Goal: Task Accomplishment & Management: Complete application form

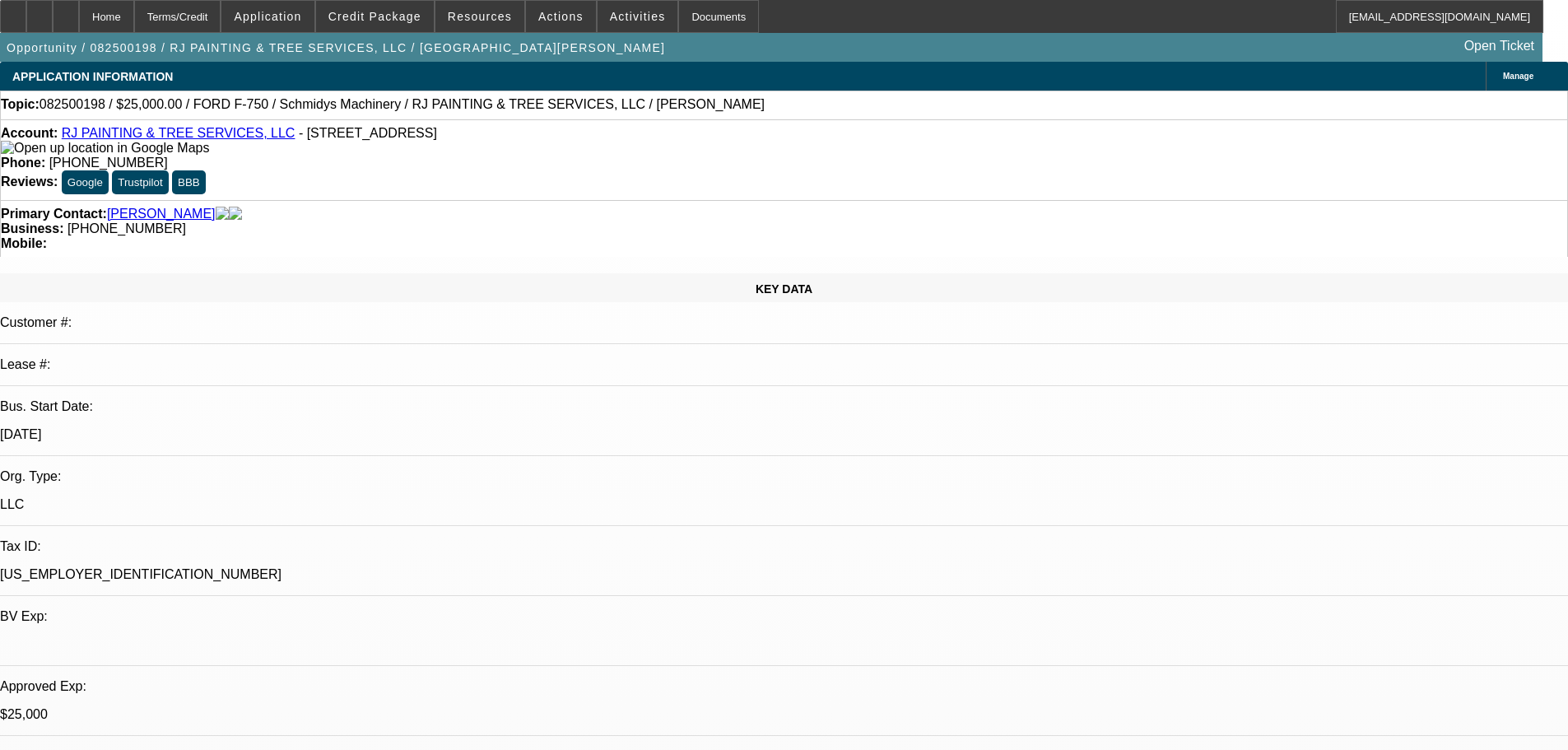
select select "0"
select select "2"
select select "0"
select select "6"
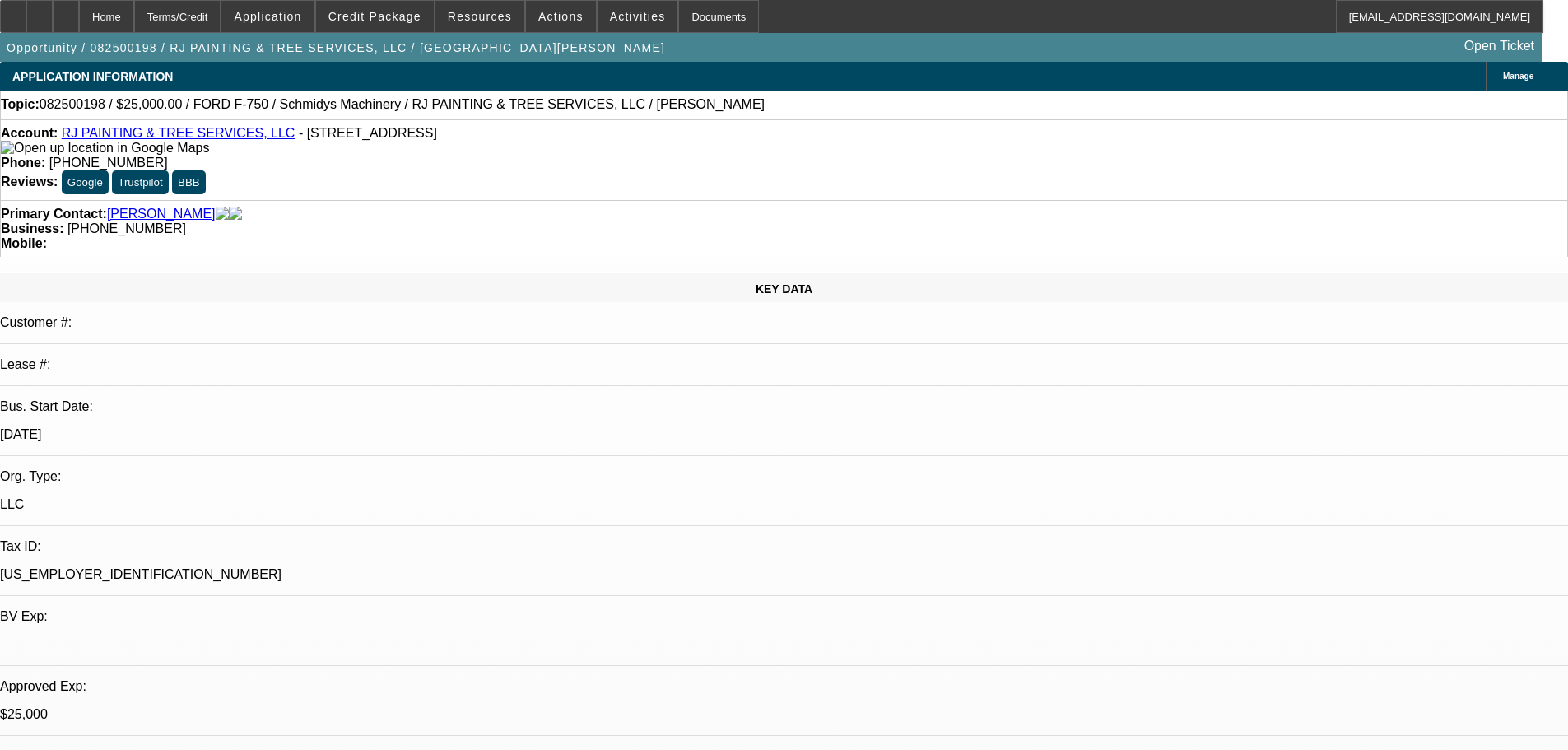
select select "0"
select select "2"
select select "0"
select select "6"
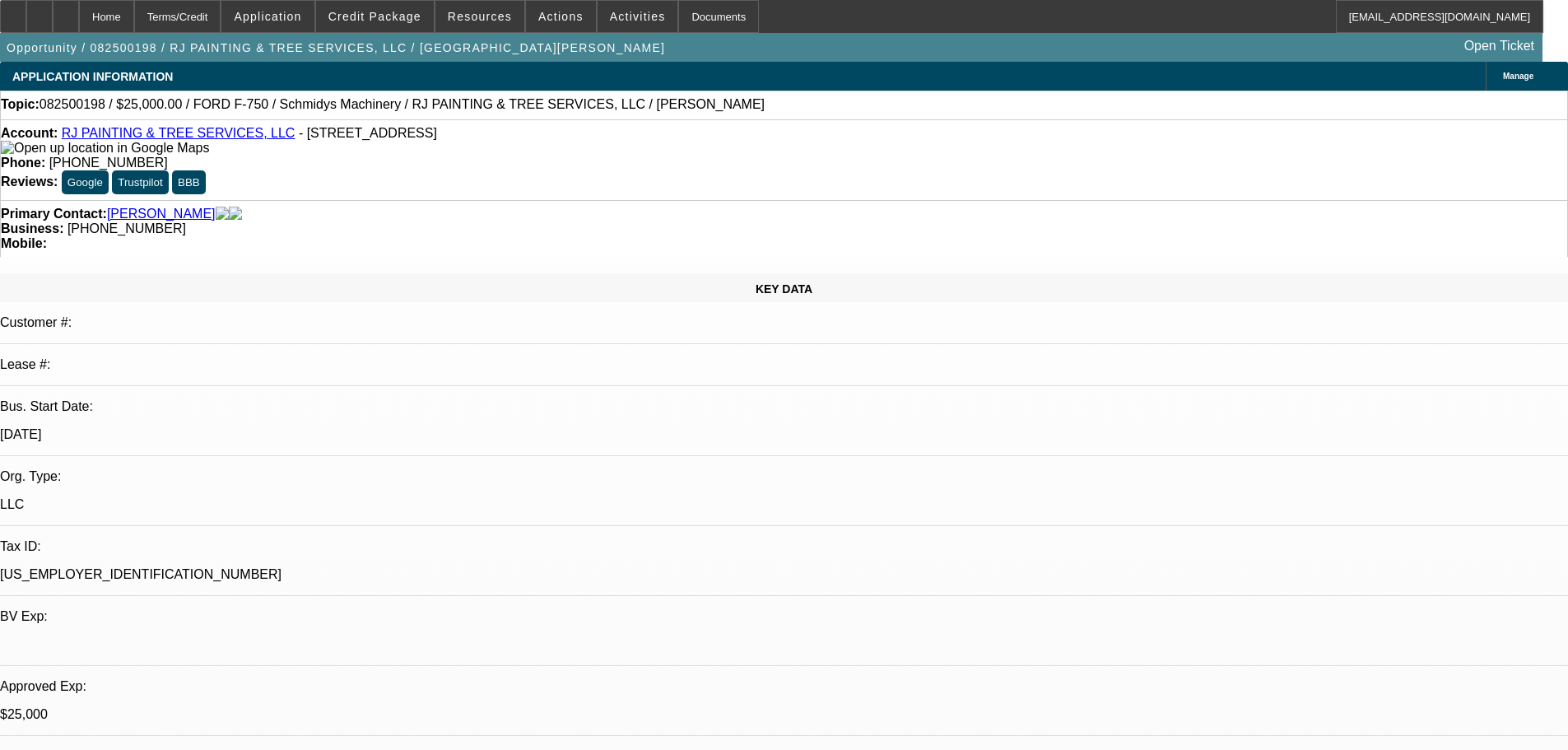
select select "0"
select select "2"
select select "0"
select select "6"
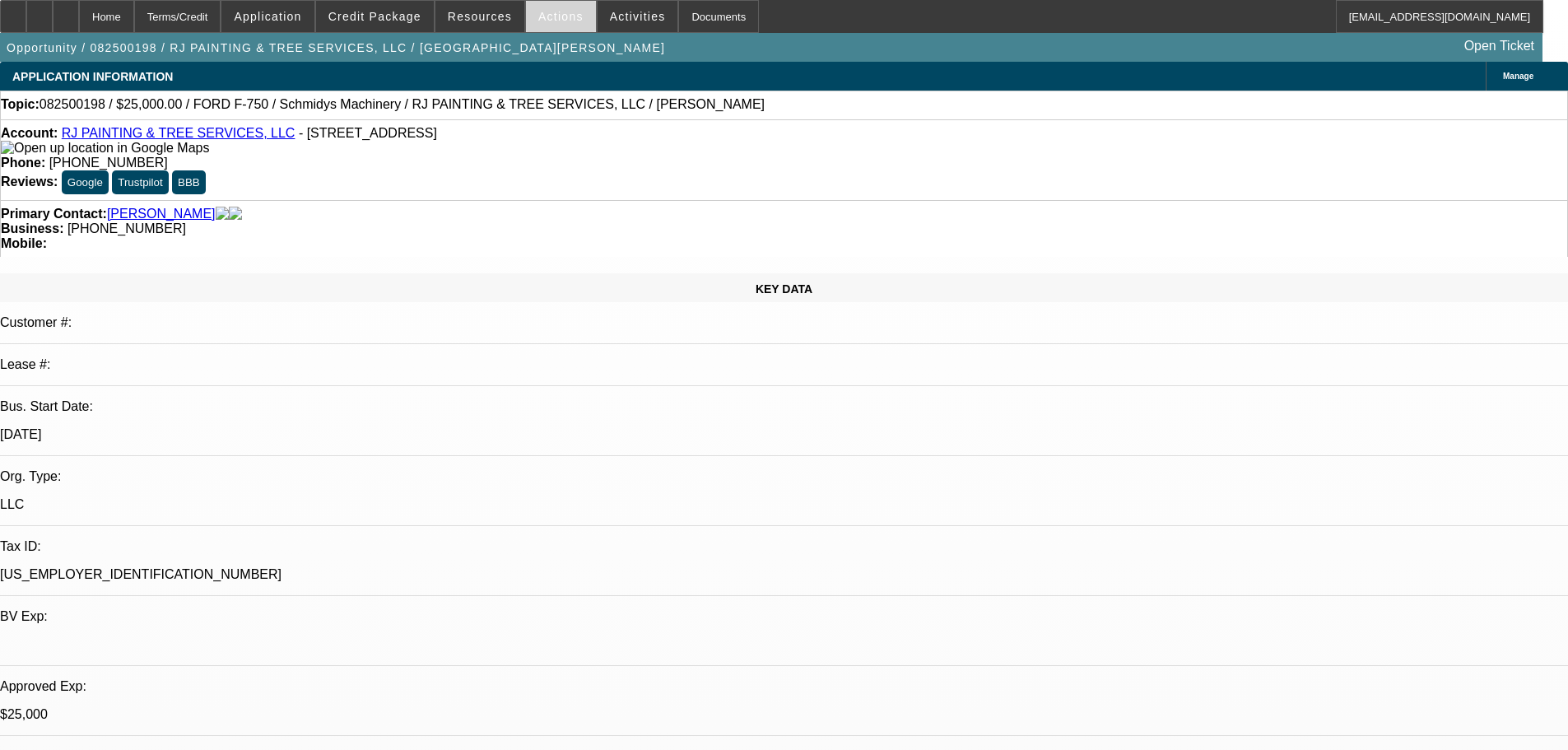
click at [552, 9] on span at bounding box center [560, 16] width 70 height 39
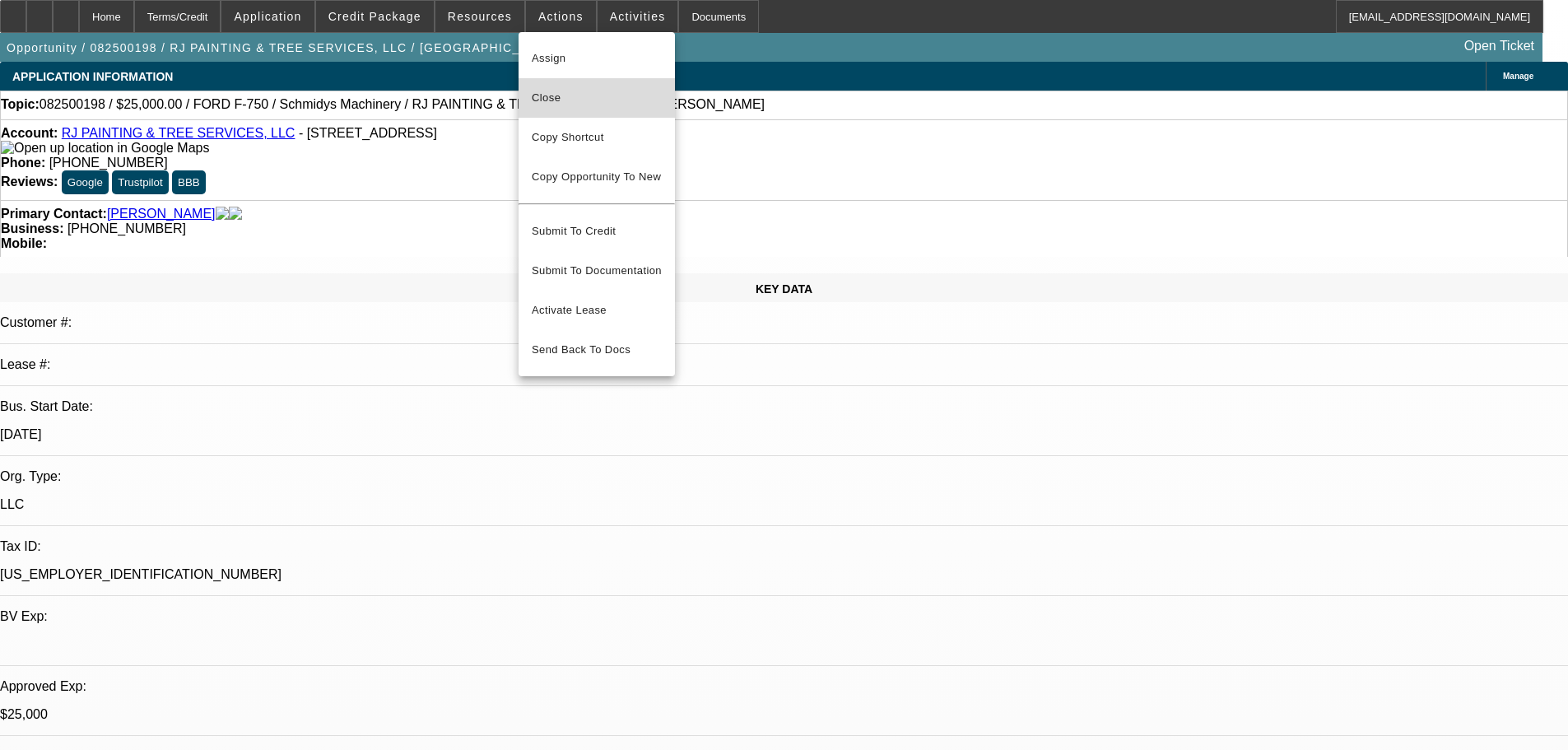
click at [578, 99] on span "Close" at bounding box center [597, 97] width 130 height 20
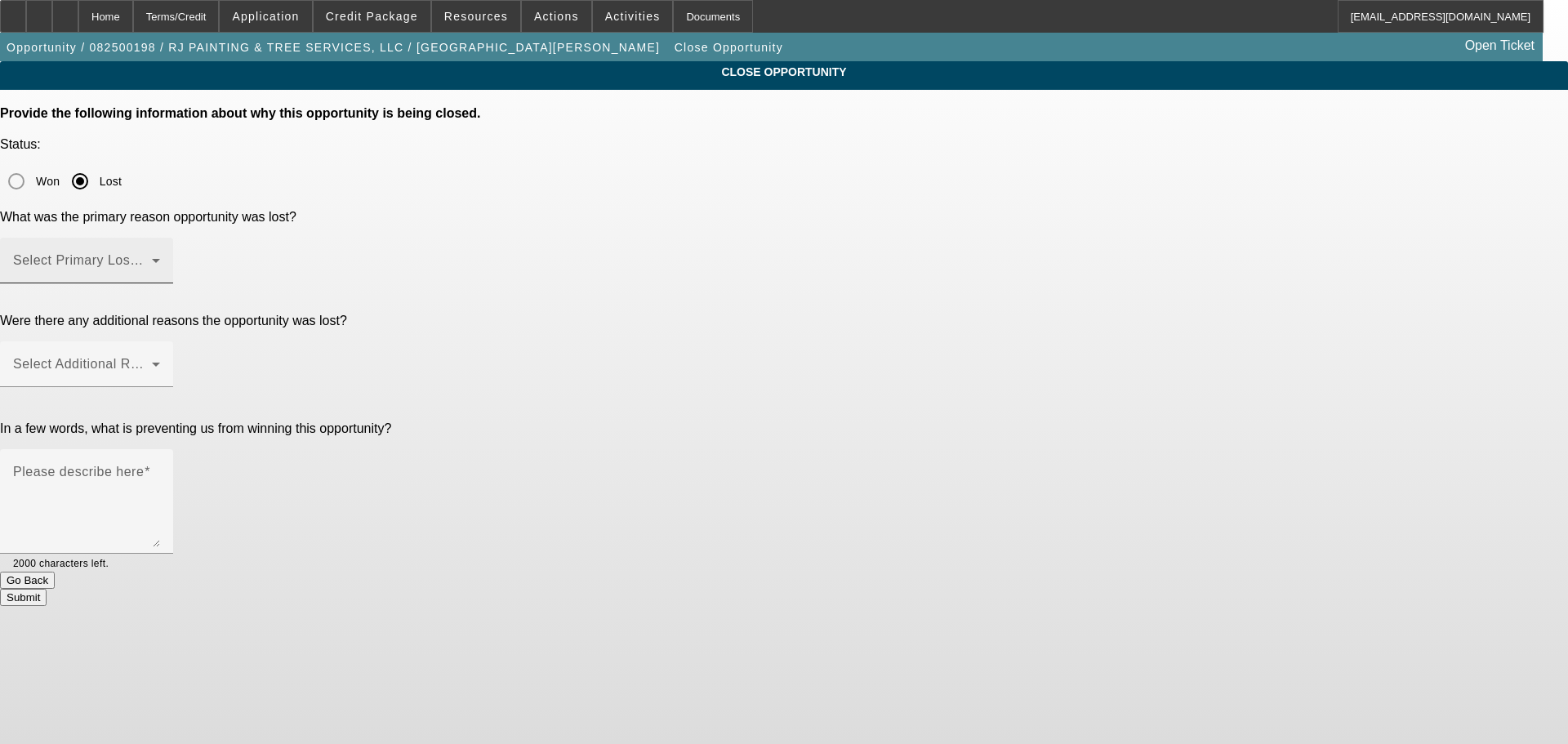
click at [152, 257] on span at bounding box center [82, 267] width 139 height 20
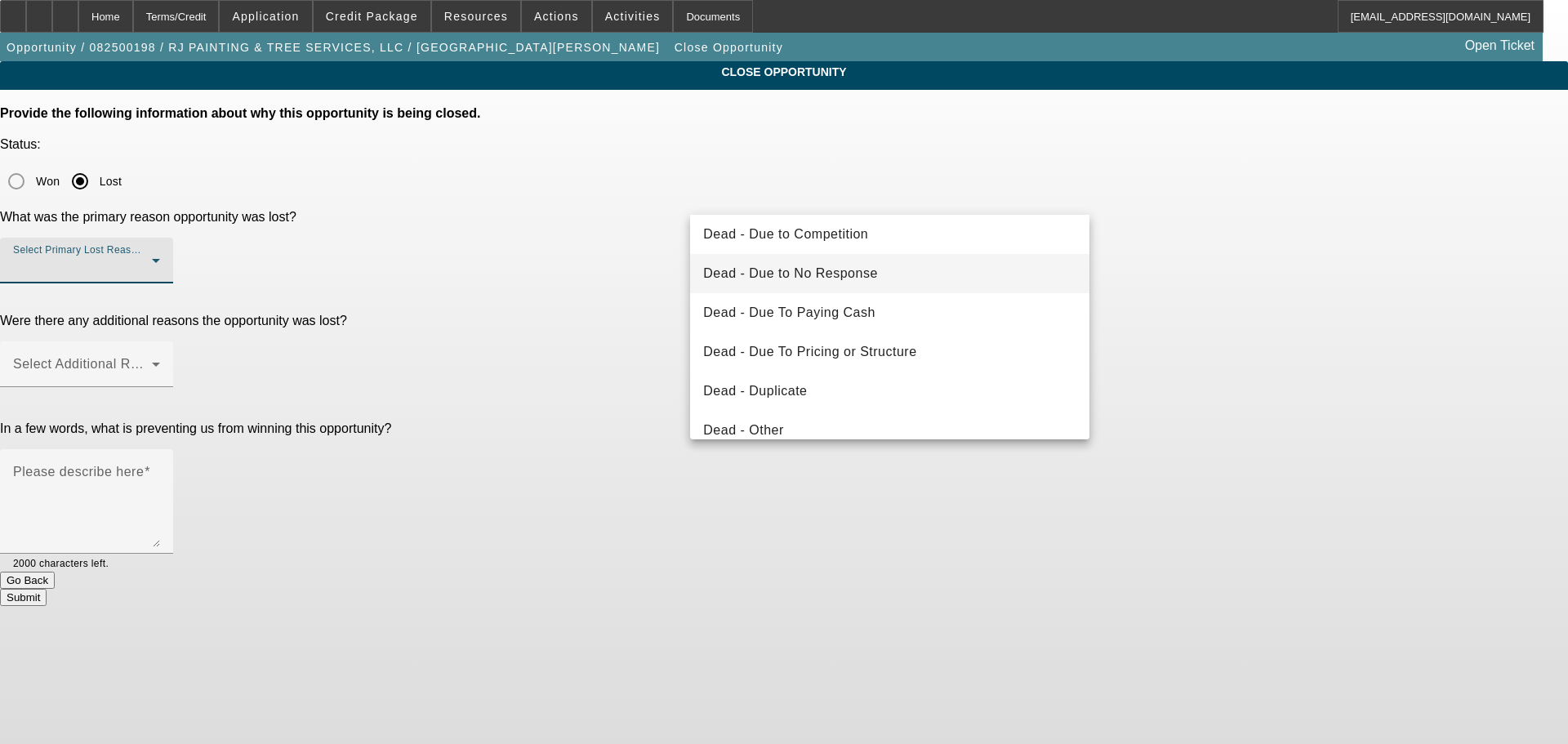
scroll to position [81, 0]
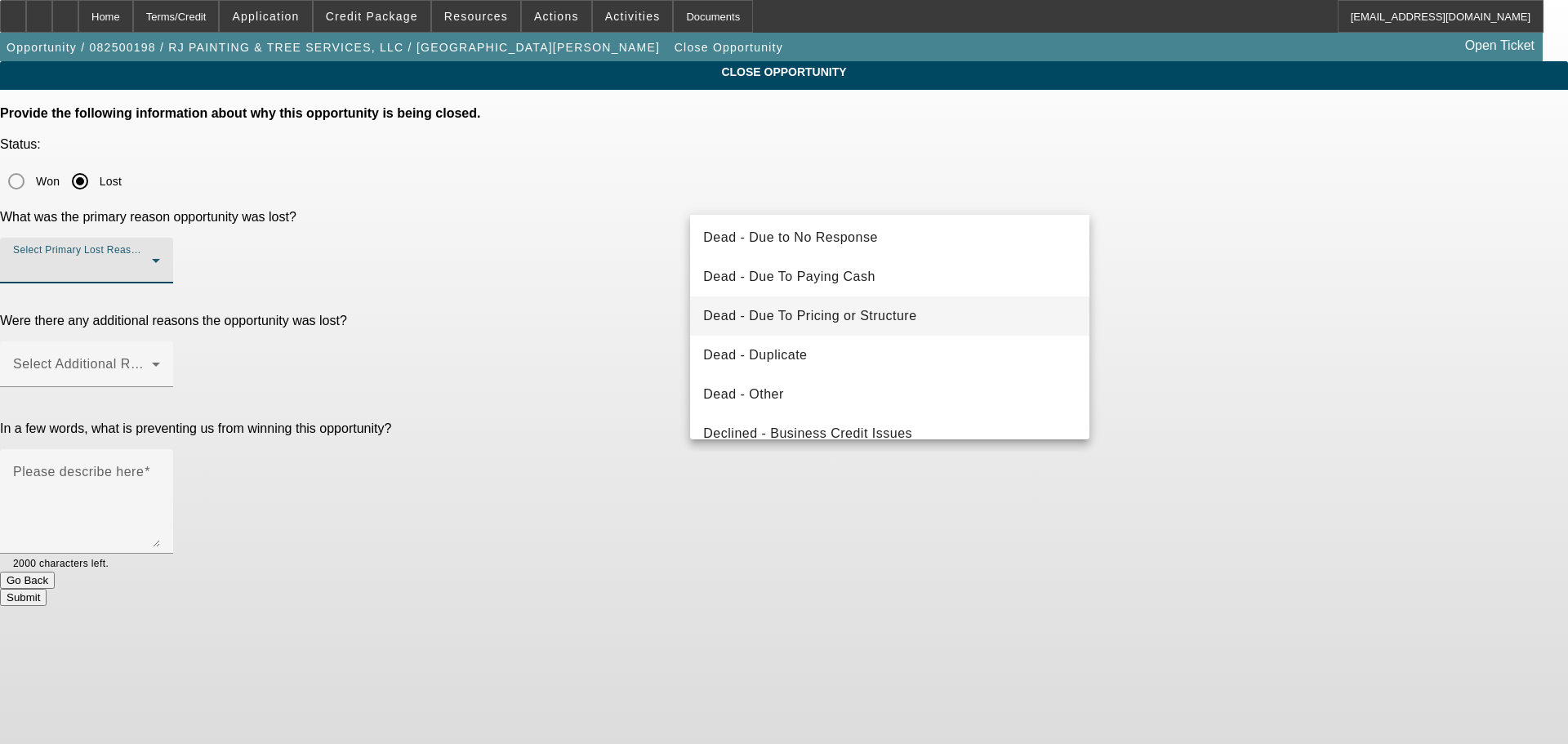
click at [913, 310] on span "Dead - Due To Pricing or Structure" at bounding box center [809, 316] width 213 height 20
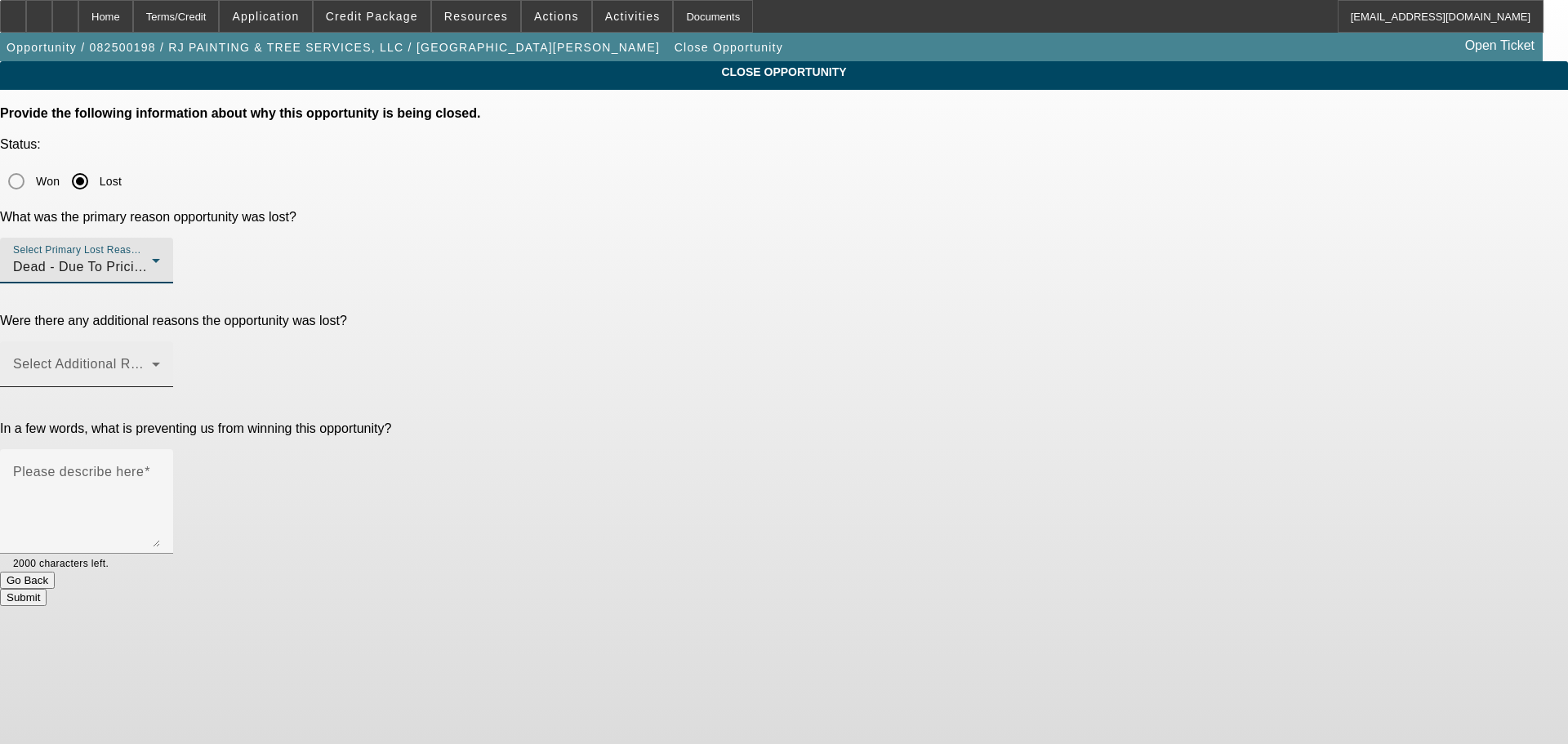
click at [152, 361] on span at bounding box center [82, 371] width 139 height 20
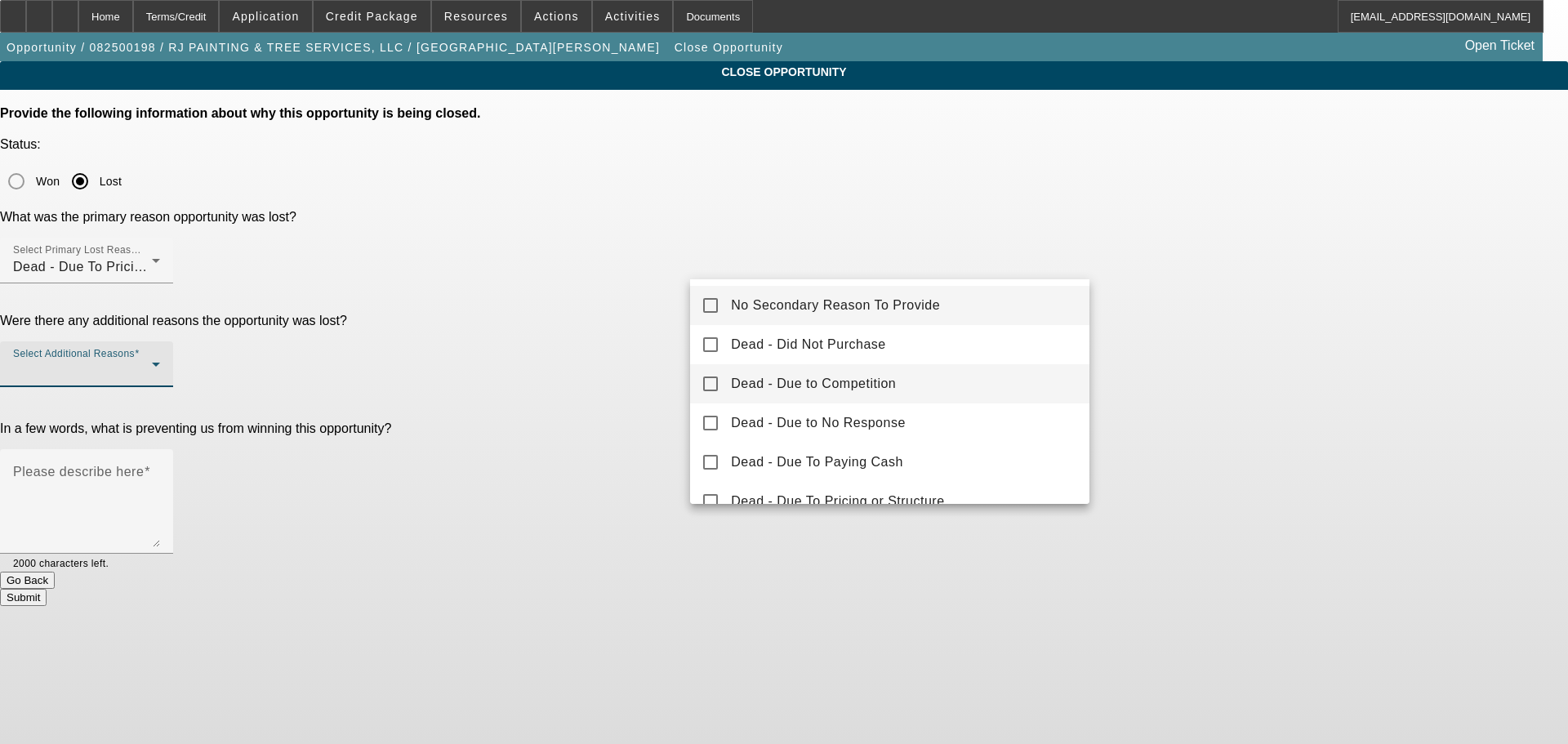
click at [894, 379] on span "Dead - Due to Competition" at bounding box center [813, 383] width 165 height 20
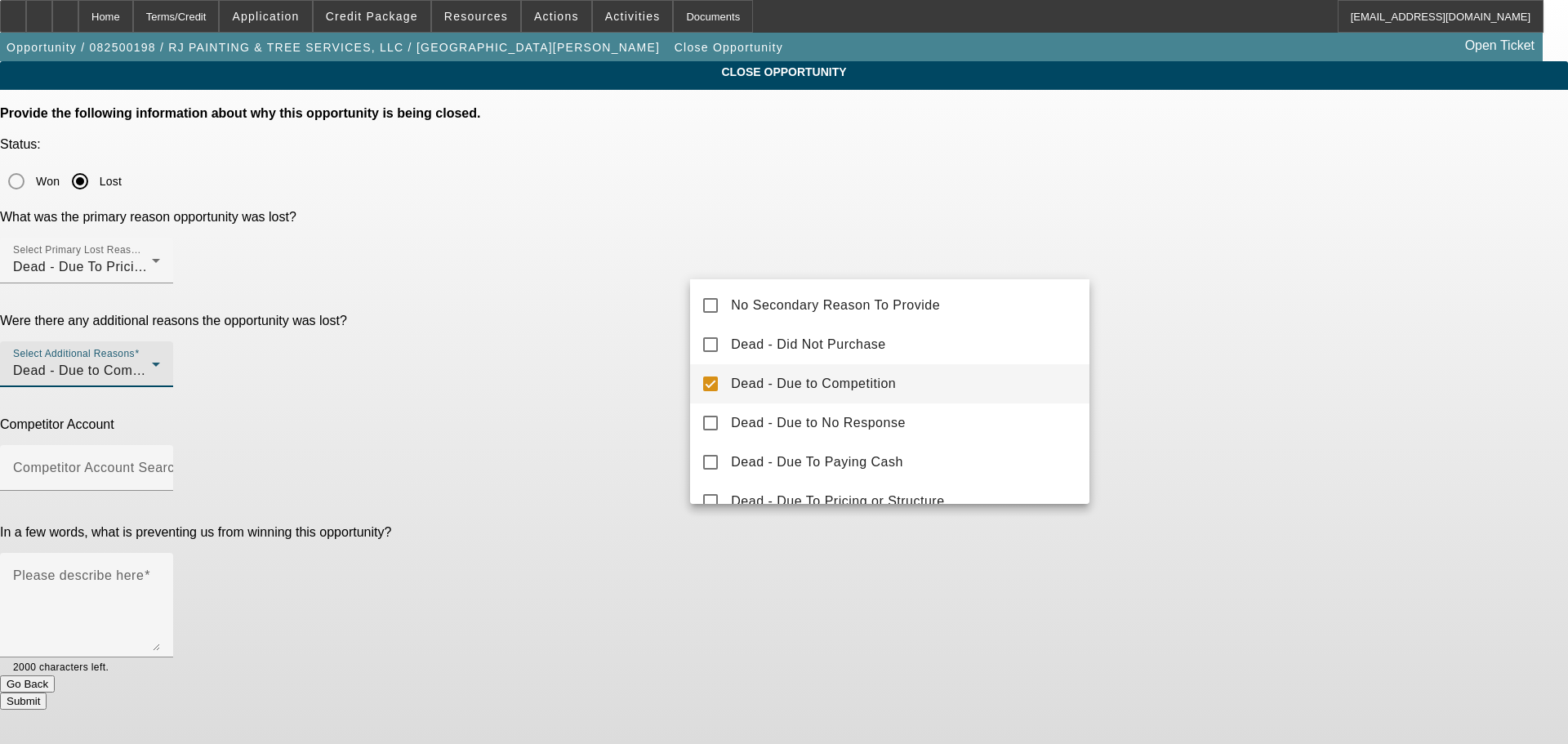
click at [570, 393] on div at bounding box center [784, 372] width 1568 height 744
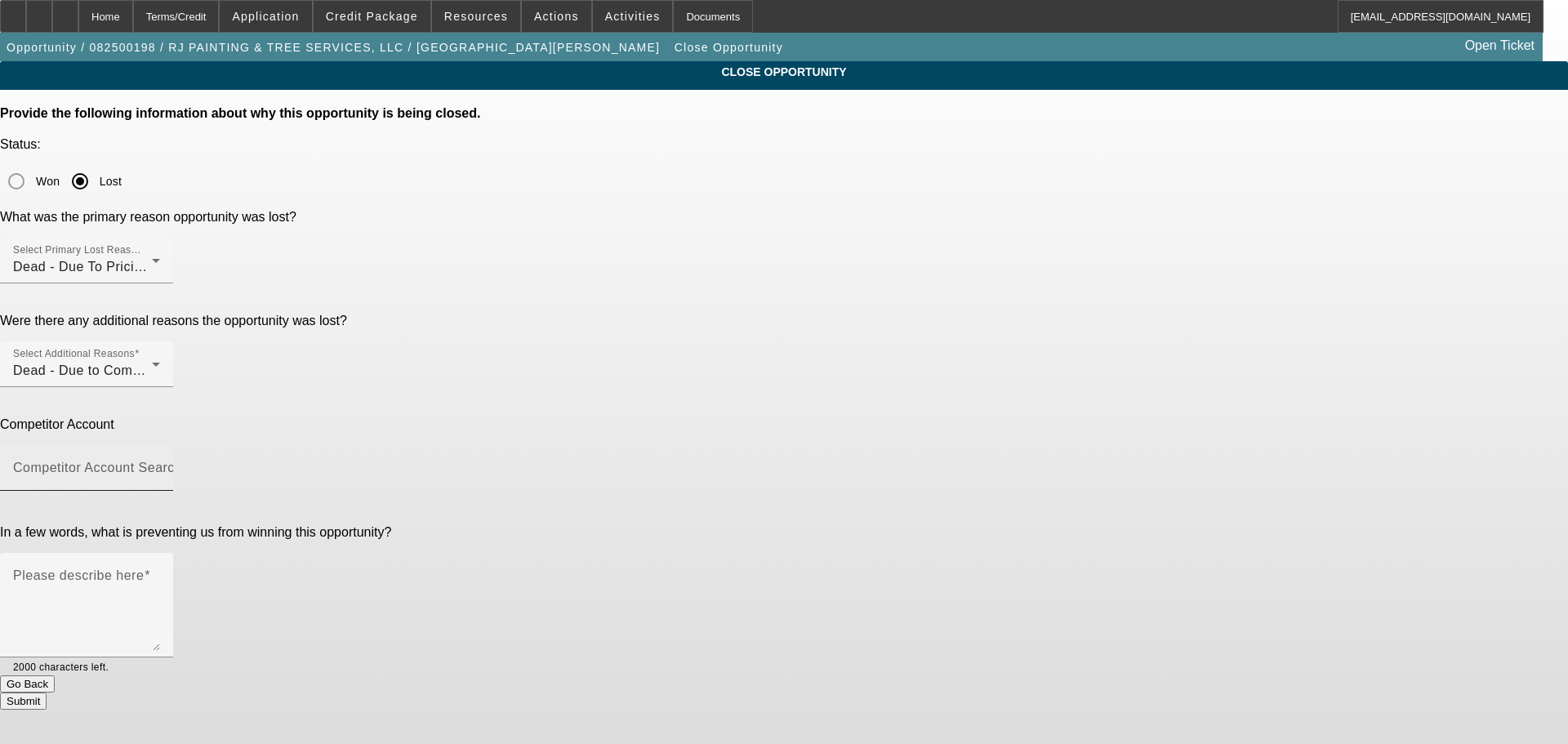
click at [183, 460] on mat-label "Competitor Account Search" at bounding box center [97, 467] width 169 height 14
click at [160, 464] on input "Competitor Account Search" at bounding box center [86, 474] width 147 height 20
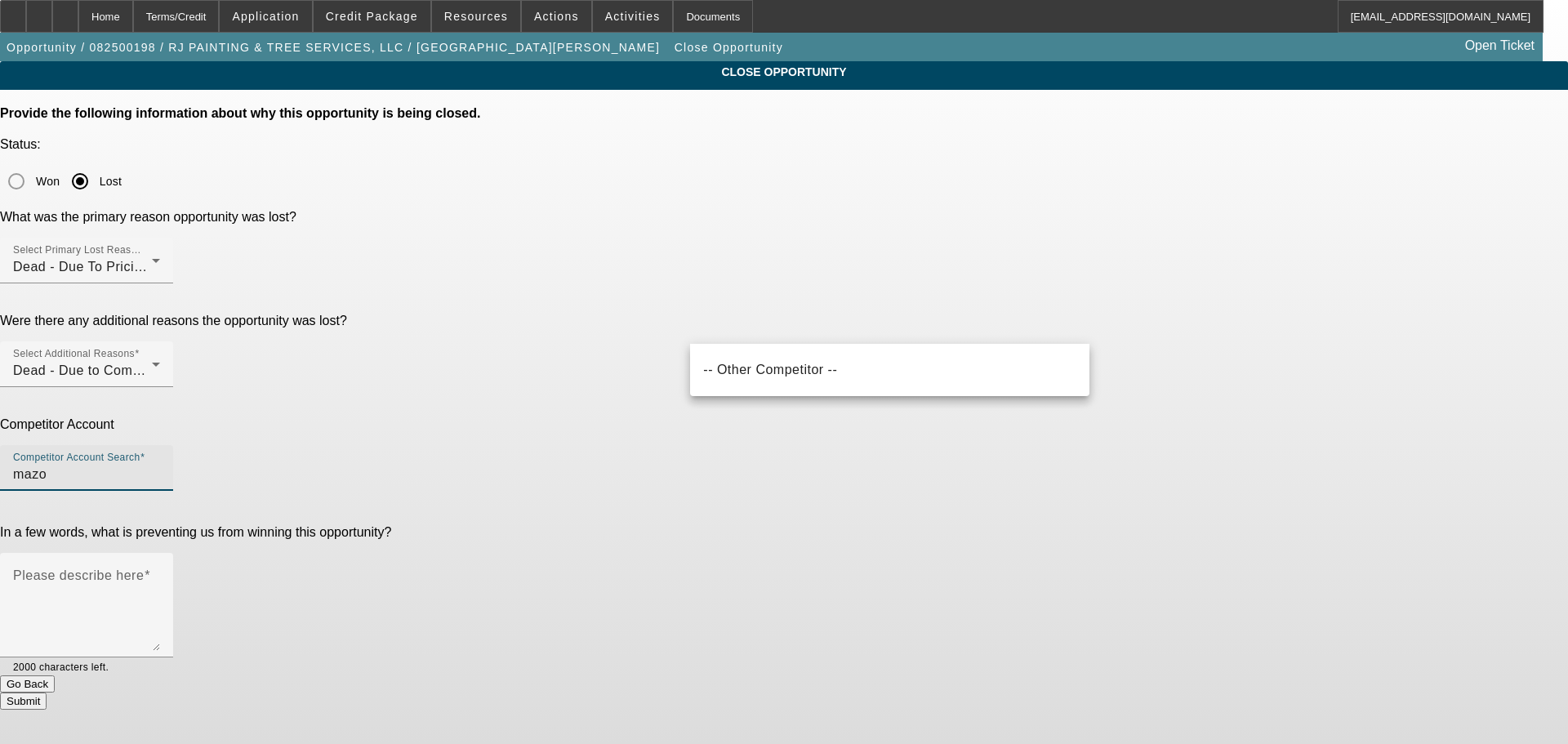
drag, startPoint x: 737, startPoint y: 327, endPoint x: 672, endPoint y: 337, distance: 65.8
click at [672, 417] on div "Competitor Account Competitor Account Search mazo" at bounding box center [784, 462] width 1568 height 92
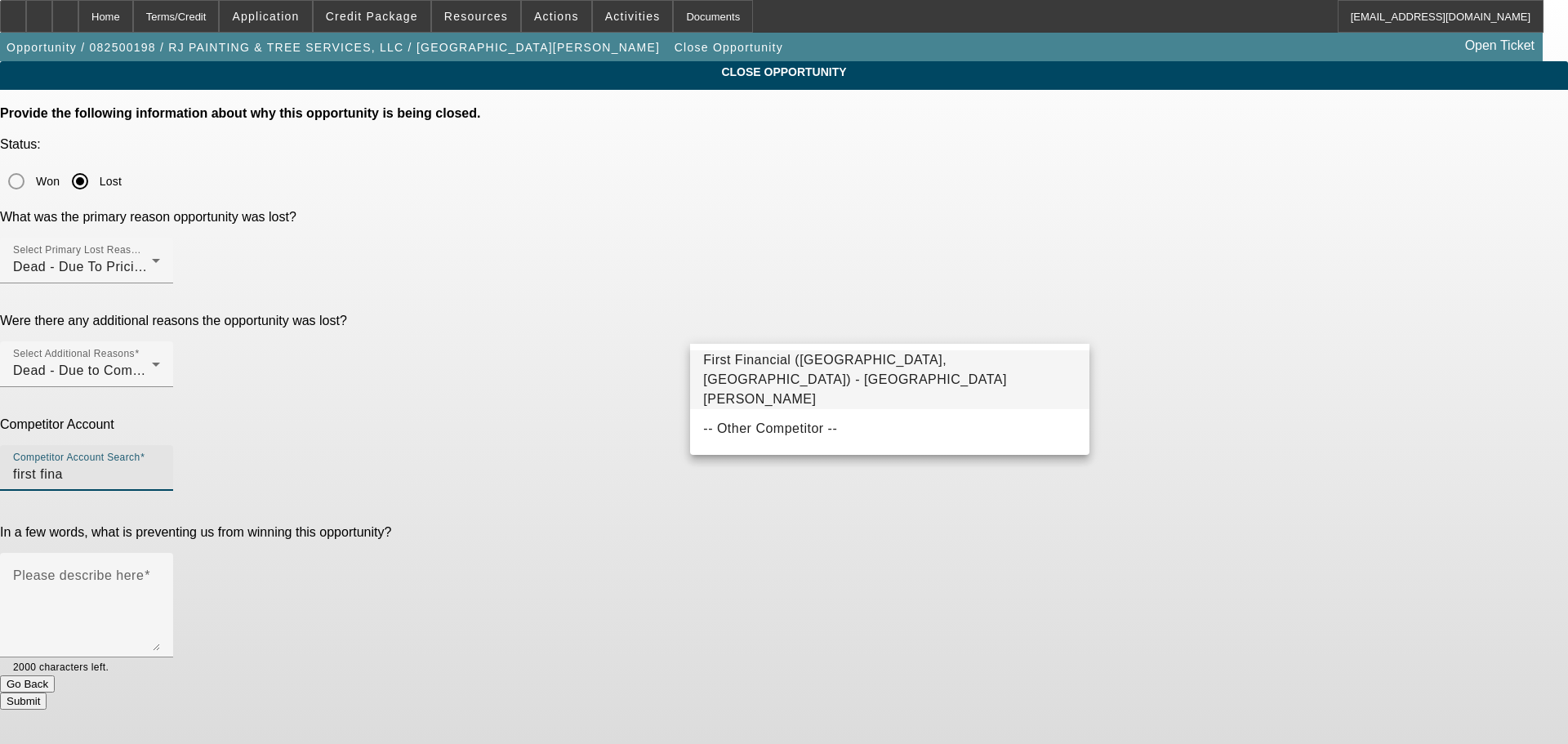
click at [829, 364] on span "First Financial (Harleysville, PA) - Kemmerer, Andrew" at bounding box center [854, 379] width 304 height 53
type input "First Financial (Harleysville, PA) - Kemmerer, Andrew"
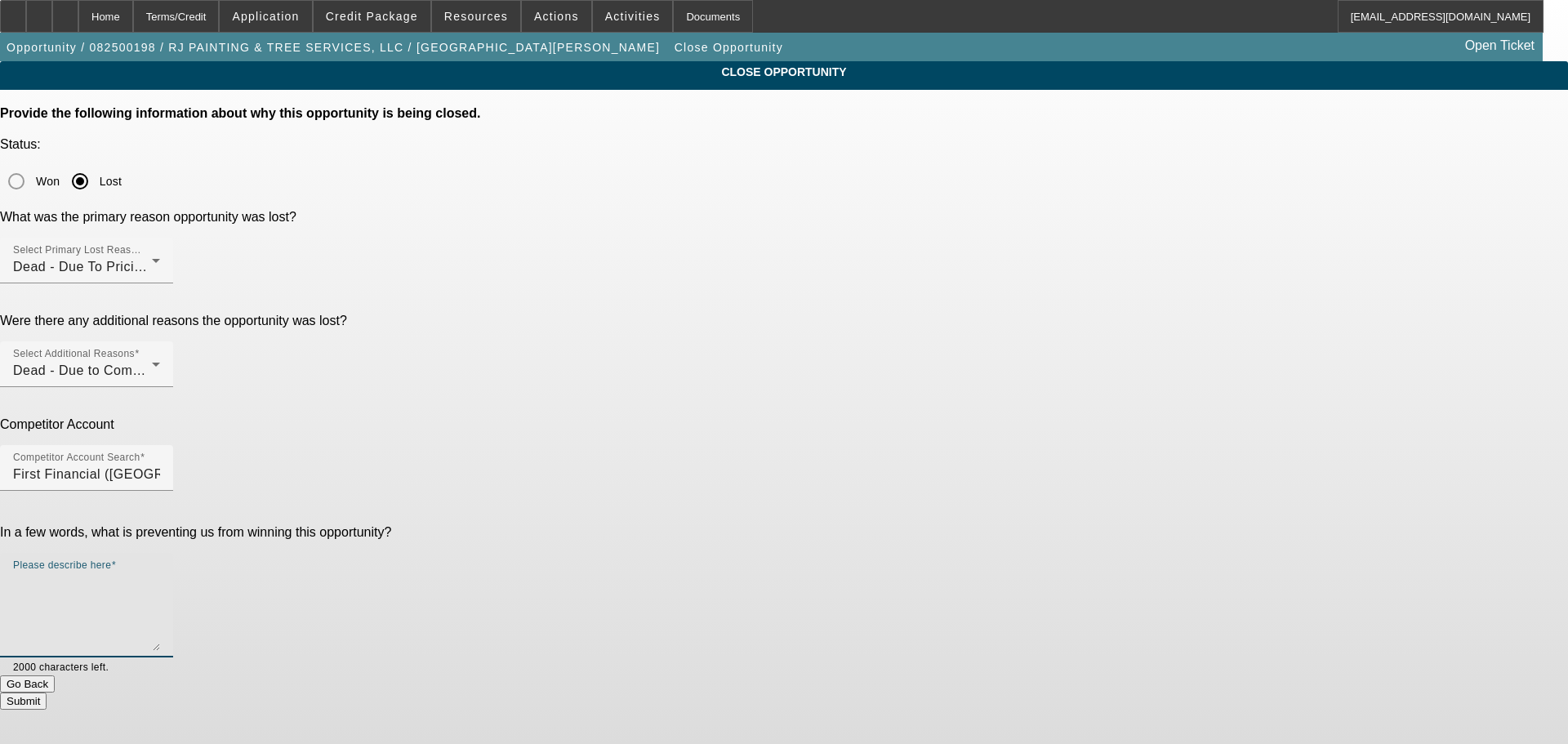
click at [160, 572] on textarea "Please describe here" at bounding box center [86, 611] width 147 height 78
type textarea "c"
type textarea "found a lower DP option"
click at [46, 692] on button "Submit" at bounding box center [23, 701] width 46 height 17
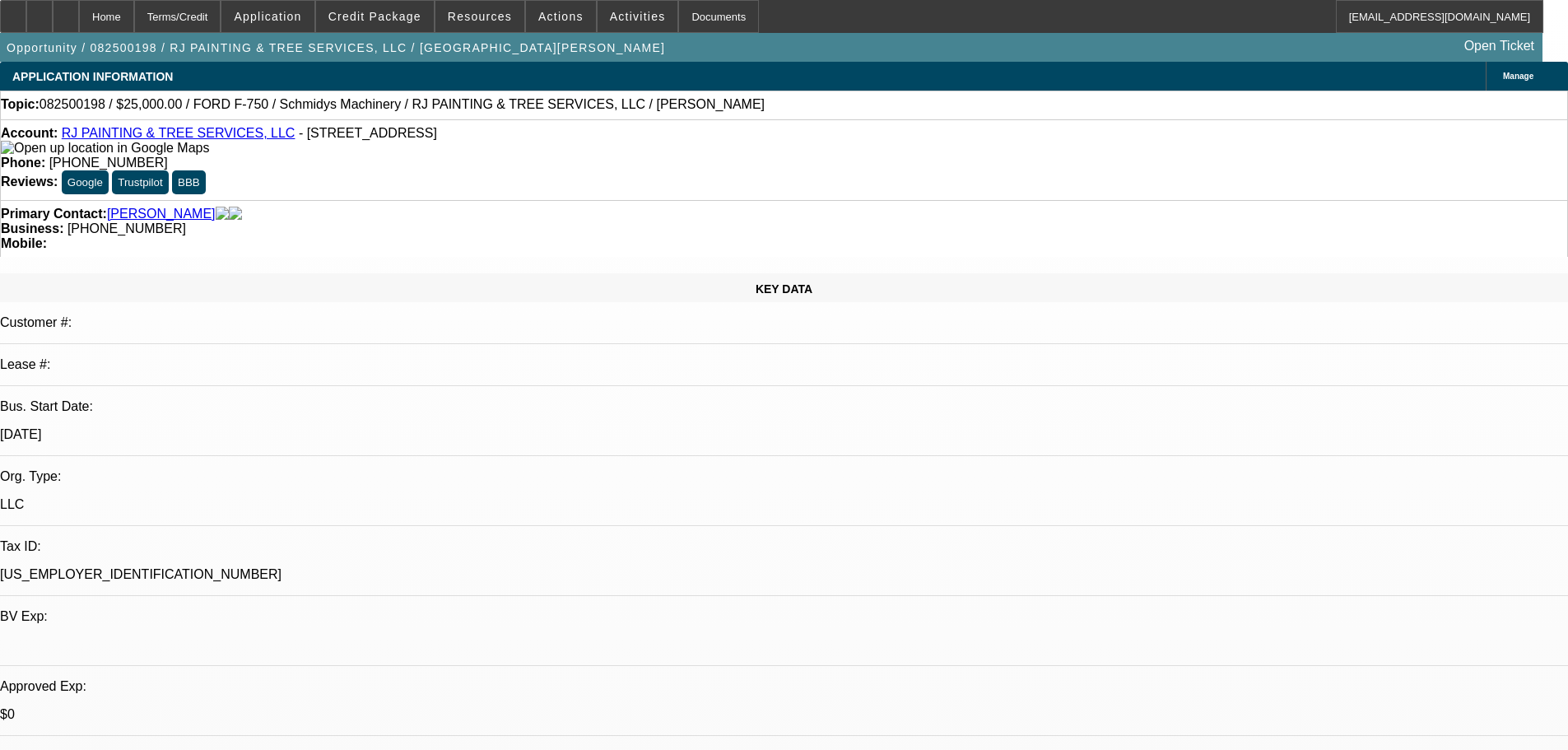
select select "0"
select select "2"
select select "0"
select select "6"
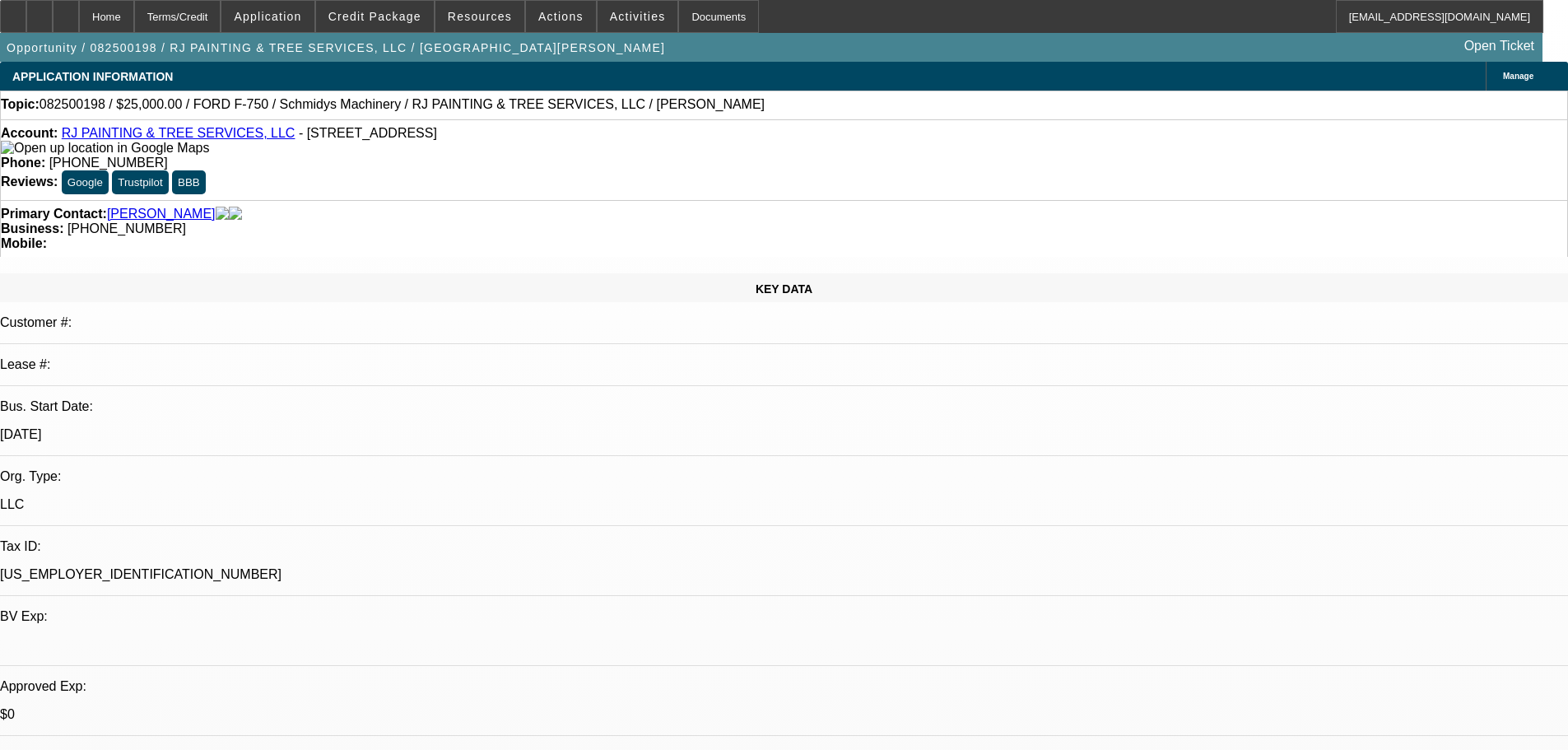
select select "0"
select select "2"
select select "0"
select select "6"
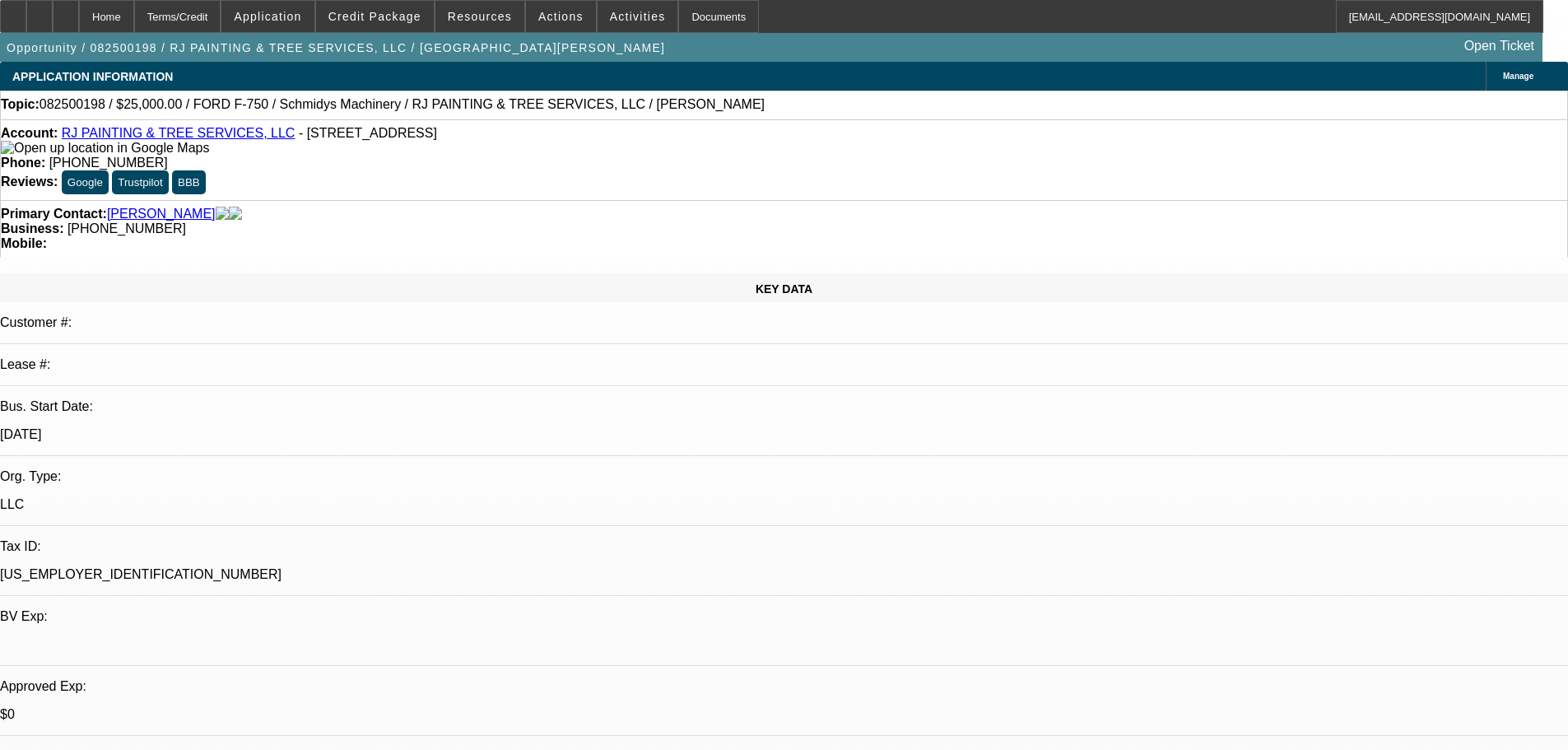
select select "0"
select select "2"
select select "0"
select select "6"
